Goal: Find contact information: Find contact information

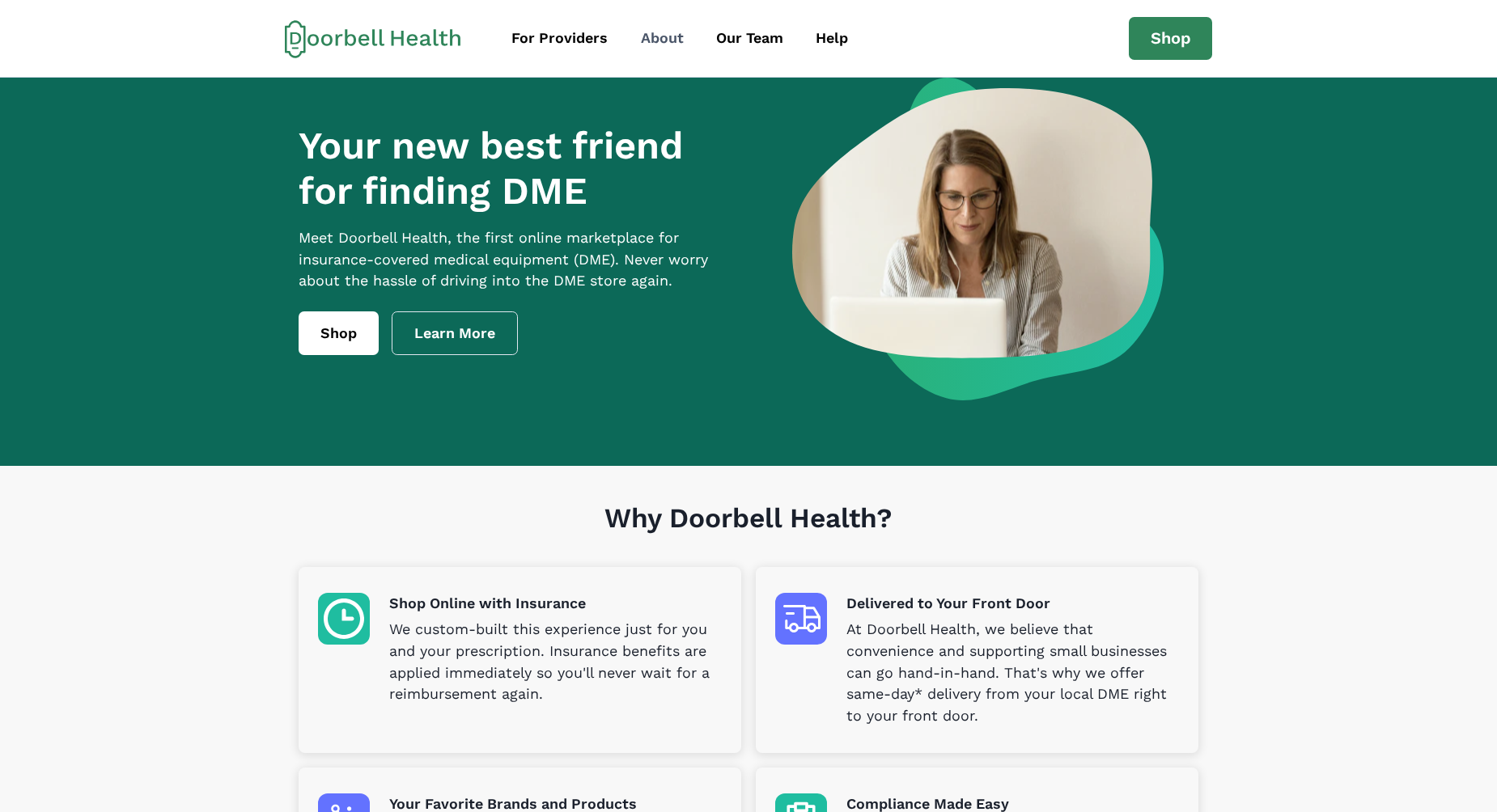
click at [662, 38] on div "About" at bounding box center [662, 38] width 43 height 21
click at [672, 42] on div "About" at bounding box center [662, 38] width 43 height 21
click at [826, 32] on div "Help" at bounding box center [831, 38] width 32 height 21
click at [821, 36] on div "Help" at bounding box center [831, 38] width 32 height 21
click at [672, 38] on div "About" at bounding box center [662, 38] width 43 height 21
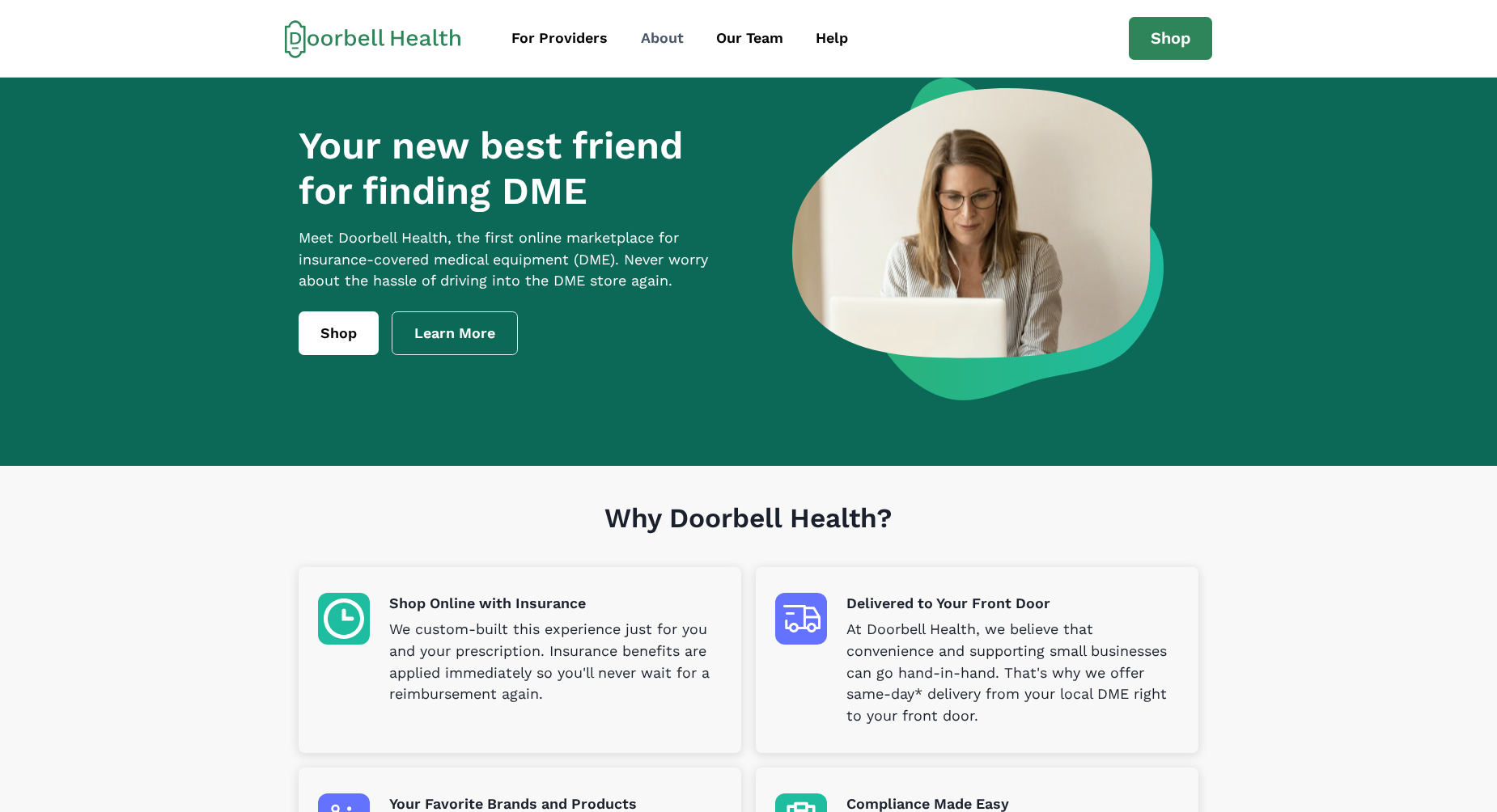
click at [672, 38] on div "About" at bounding box center [662, 38] width 43 height 21
click at [582, 44] on div "For Providers" at bounding box center [559, 38] width 96 height 21
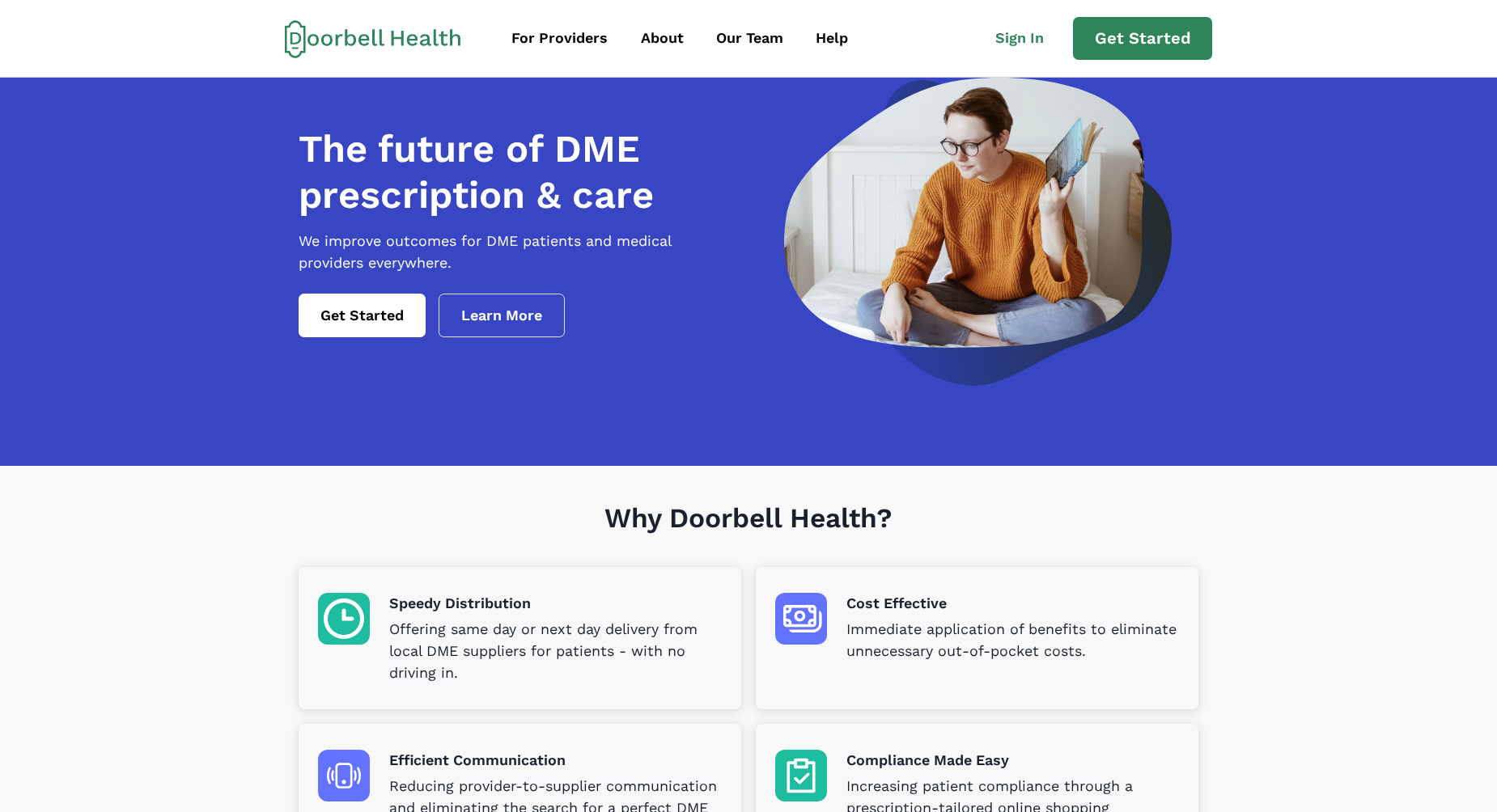
click at [503, 599] on p "Speedy Distribution" at bounding box center [556, 604] width 332 height 21
drag, startPoint x: 380, startPoint y: 627, endPoint x: 359, endPoint y: 625, distance: 21.1
click at [365, 626] on div "Speedy Distribution Offering same day or next day delivery from local DME suppl…" at bounding box center [520, 638] width 404 height 91
click at [351, 623] on img at bounding box center [344, 619] width 52 height 52
click at [350, 623] on img at bounding box center [344, 619] width 52 height 52
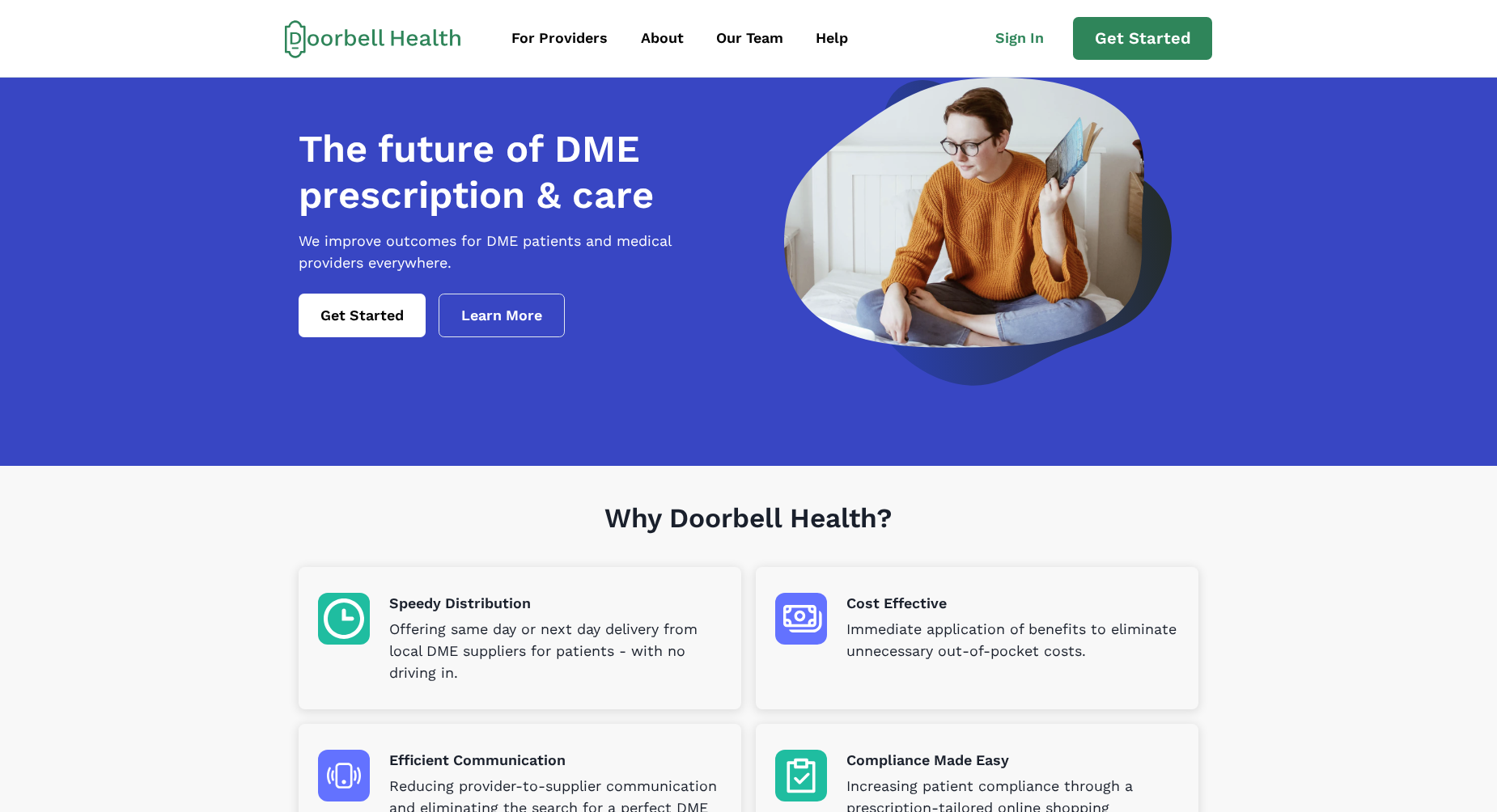
click at [349, 622] on img at bounding box center [344, 619] width 52 height 52
click at [530, 42] on div "For Providers" at bounding box center [559, 38] width 96 height 21
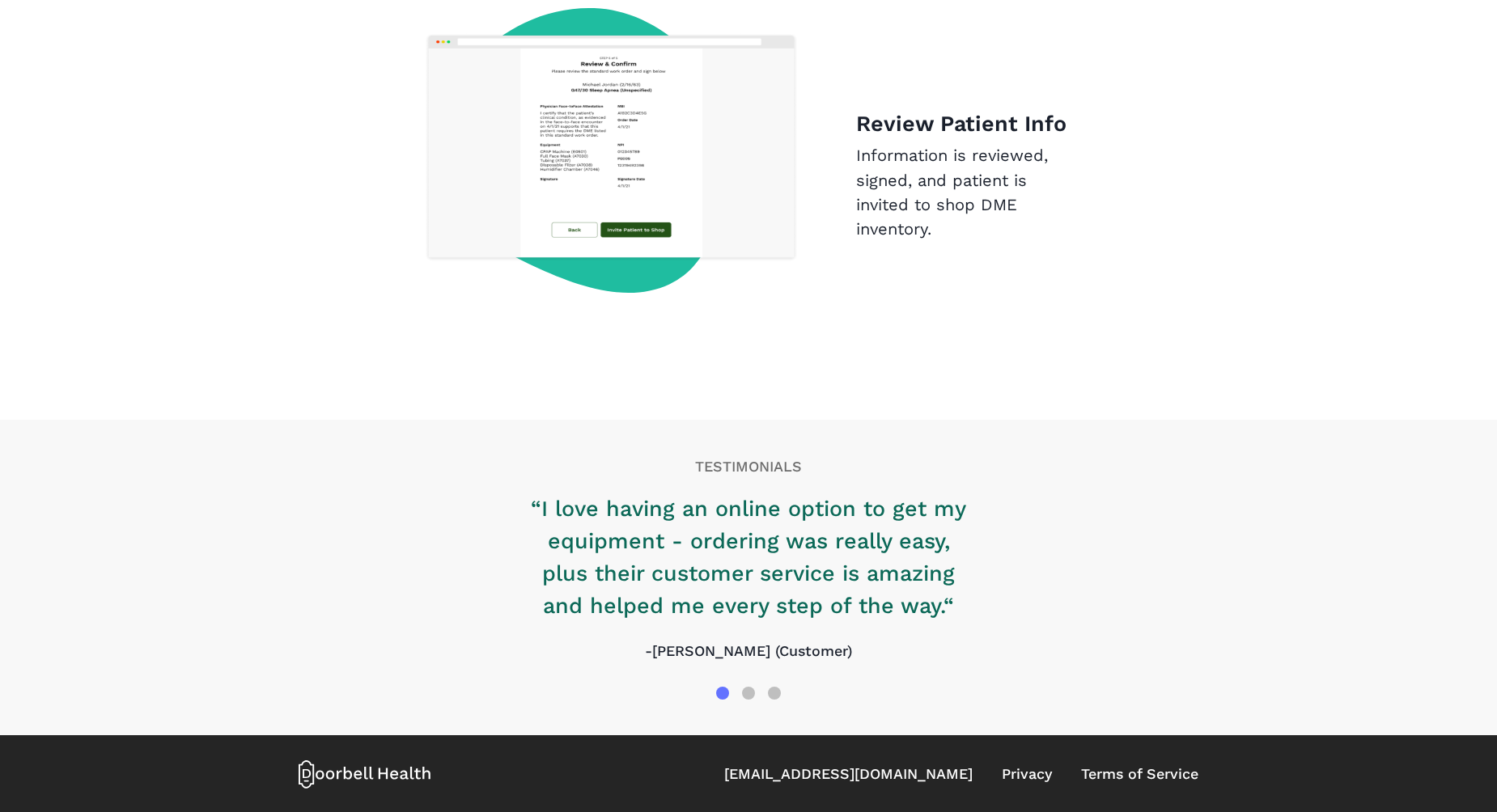
scroll to position [2499, 0]
click at [948, 779] on link "[EMAIL_ADDRESS][DOMAIN_NAME]" at bounding box center [849, 774] width 248 height 21
click at [1058, 776] on div "[EMAIL_ADDRESS][DOMAIN_NAME] Privacy Terms of Service" at bounding box center [961, 774] width 474 height 21
click at [1032, 774] on link "Privacy" at bounding box center [1026, 774] width 50 height 21
